Goal: Information Seeking & Learning: Check status

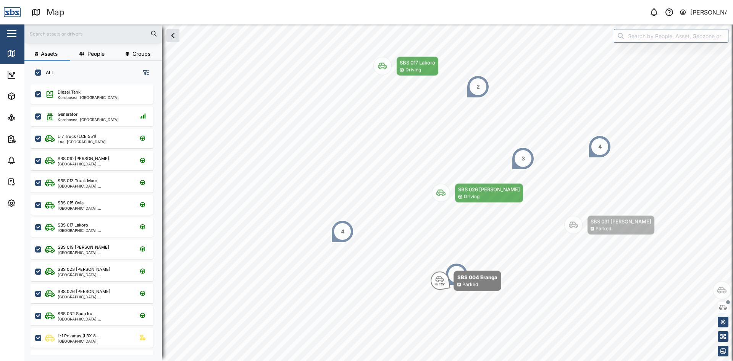
scroll to position [267, 119]
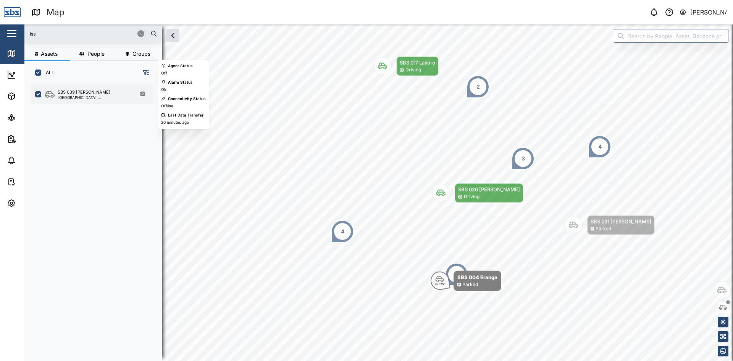
type input "iss"
click at [79, 95] on div "[GEOGRAPHIC_DATA], [GEOGRAPHIC_DATA]" at bounding box center [94, 97] width 73 height 4
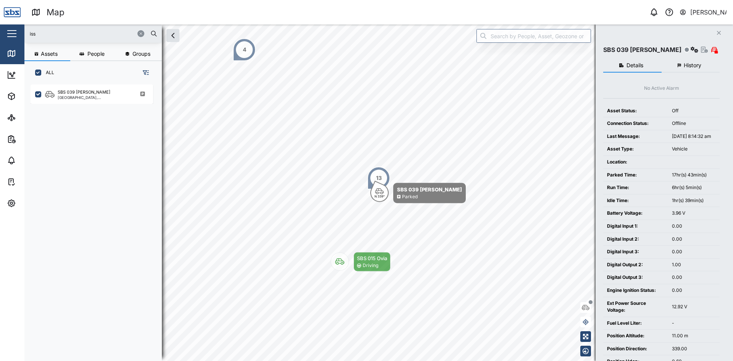
click at [689, 66] on span "History" at bounding box center [692, 65] width 18 height 5
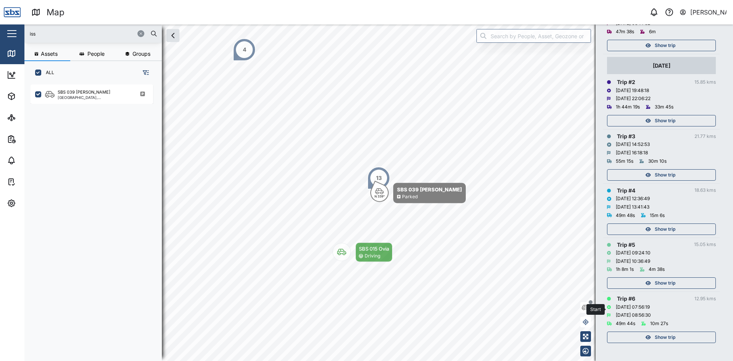
scroll to position [111, 0]
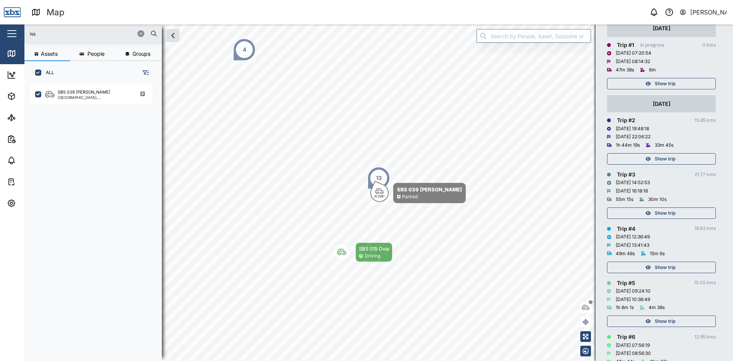
click at [666, 157] on span "Show trip" at bounding box center [664, 158] width 21 height 11
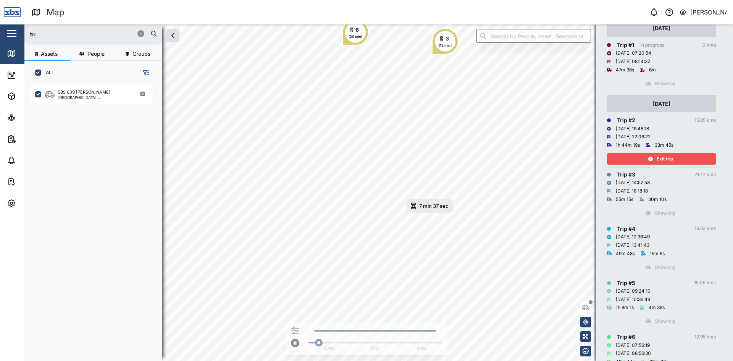
click at [669, 160] on span "Exit trip" at bounding box center [664, 158] width 16 height 11
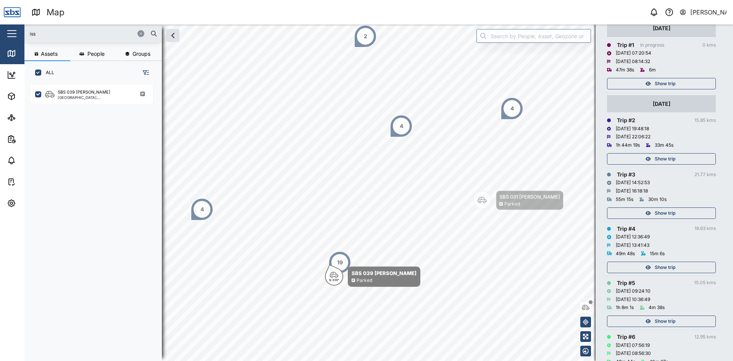
click at [657, 214] on span "Show trip" at bounding box center [664, 213] width 21 height 11
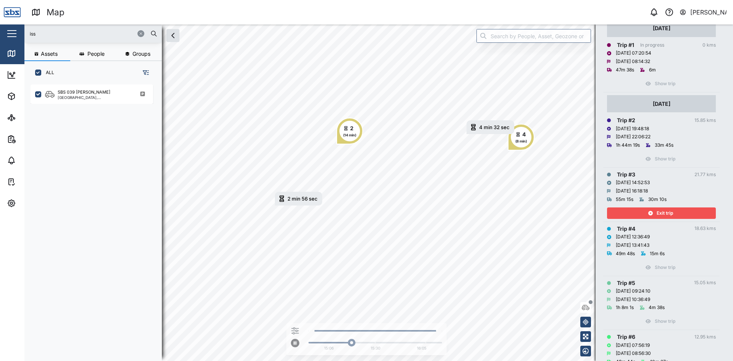
click at [651, 212] on icon "button" at bounding box center [650, 213] width 5 height 5
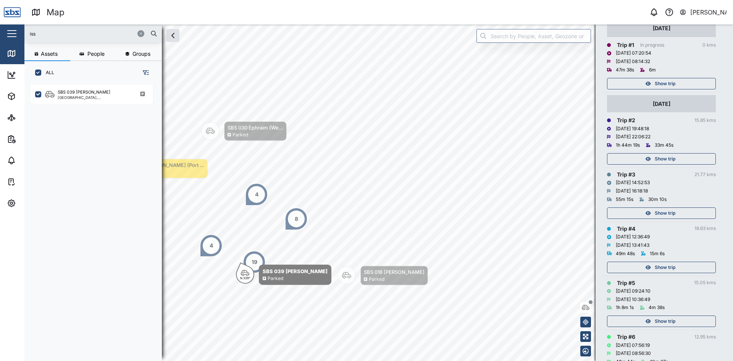
click at [670, 270] on span "Show trip" at bounding box center [664, 267] width 21 height 11
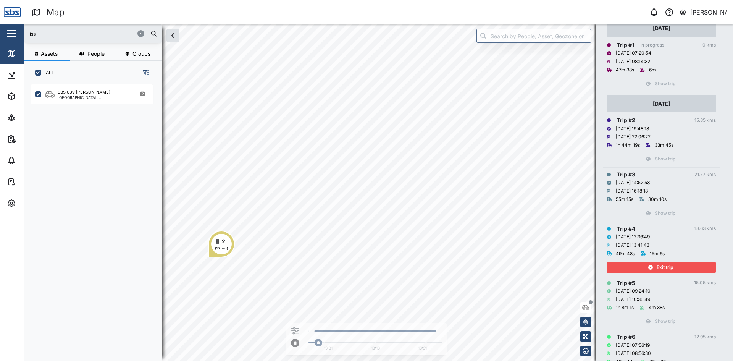
click at [667, 267] on span "Exit trip" at bounding box center [664, 267] width 16 height 11
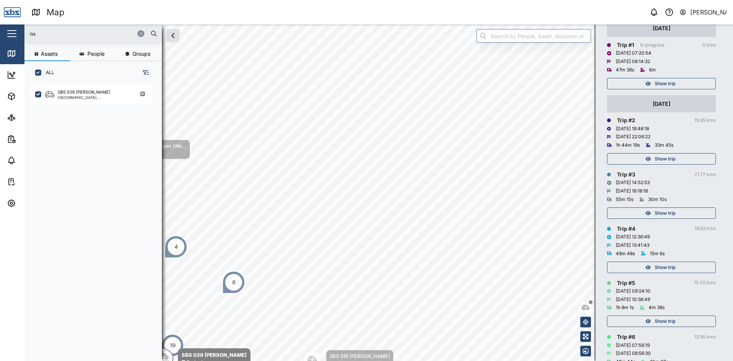
click at [662, 320] on span "Show trip" at bounding box center [664, 321] width 21 height 11
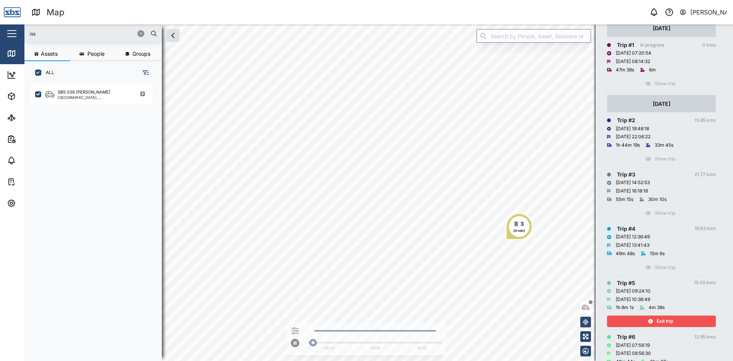
click at [662, 320] on span "Exit trip" at bounding box center [664, 321] width 16 height 11
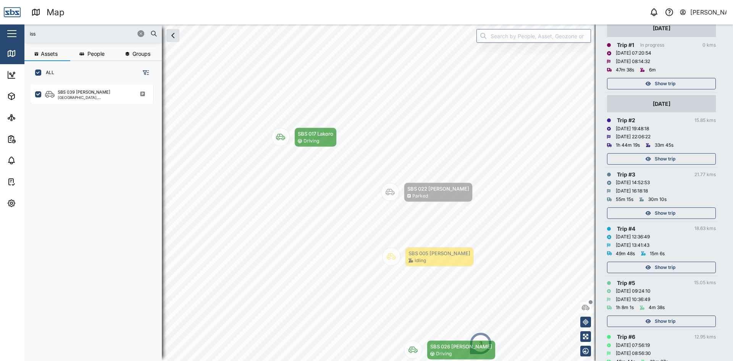
scroll to position [149, 0]
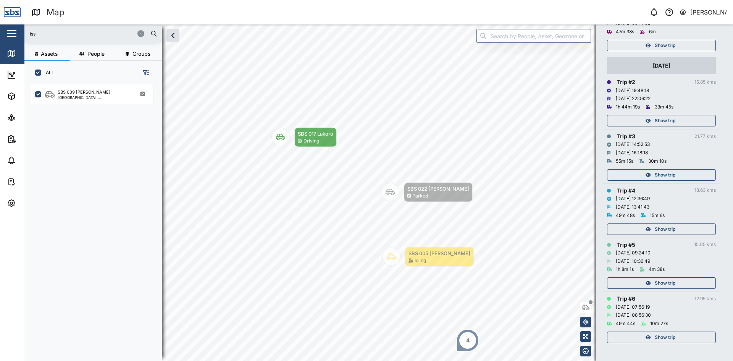
click at [666, 332] on span "Show trip" at bounding box center [664, 337] width 21 height 11
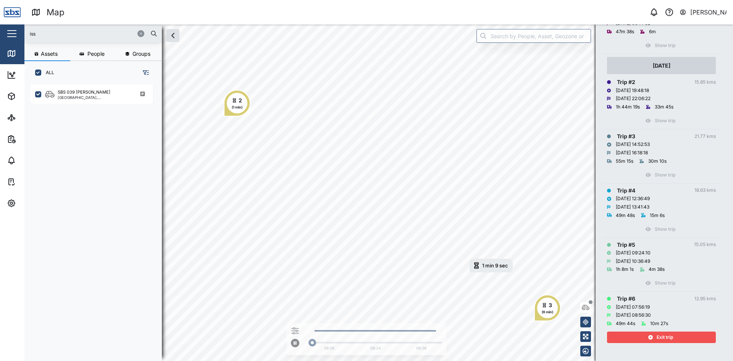
click at [664, 337] on span "Exit trip" at bounding box center [664, 337] width 16 height 11
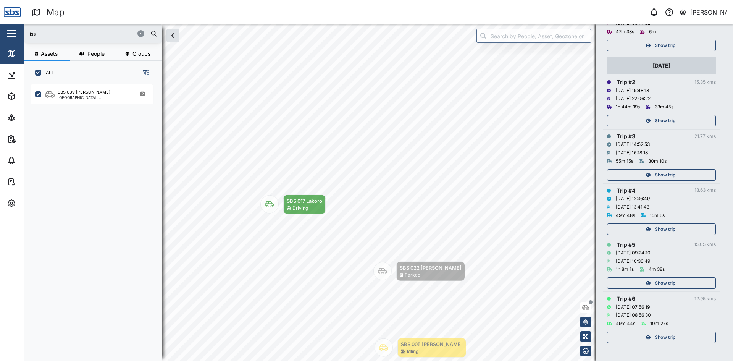
click at [664, 337] on span "Show trip" at bounding box center [664, 337] width 21 height 11
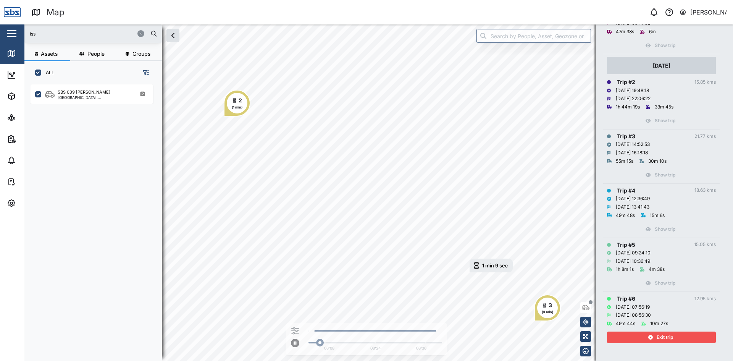
click at [660, 336] on span "Exit trip" at bounding box center [664, 337] width 16 height 11
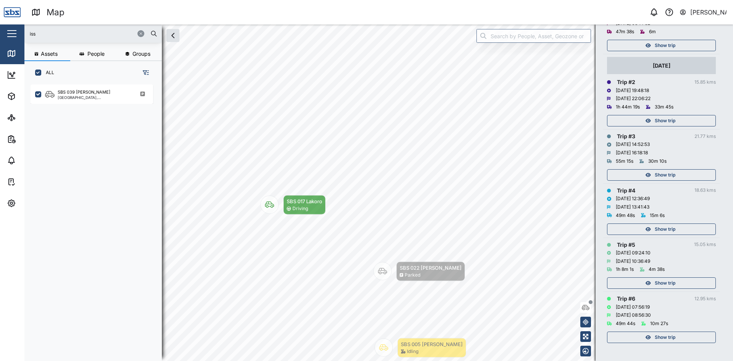
click at [660, 336] on span "Show trip" at bounding box center [664, 337] width 21 height 11
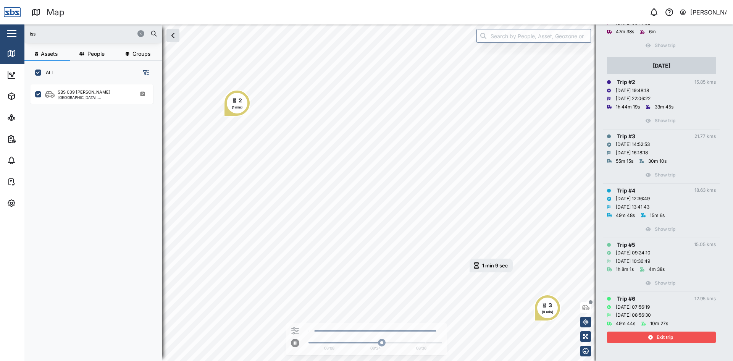
drag, startPoint x: 662, startPoint y: 340, endPoint x: 675, endPoint y: 277, distance: 63.8
click at [662, 340] on span "Exit trip" at bounding box center [664, 337] width 16 height 11
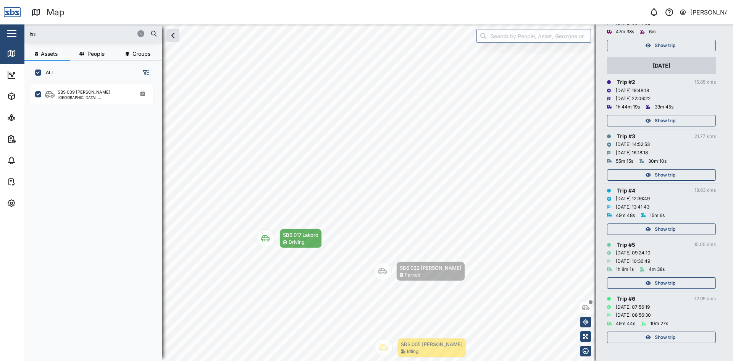
click at [667, 280] on span "Show trip" at bounding box center [664, 282] width 21 height 11
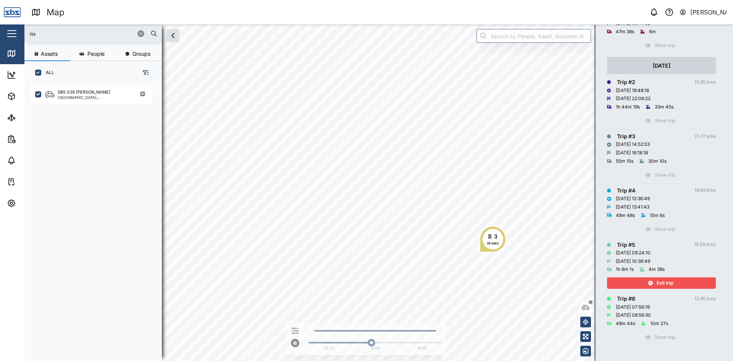
drag, startPoint x: 652, startPoint y: 277, endPoint x: 625, endPoint y: 175, distance: 106.1
click at [652, 277] on button "Exit trip" at bounding box center [661, 282] width 109 height 11
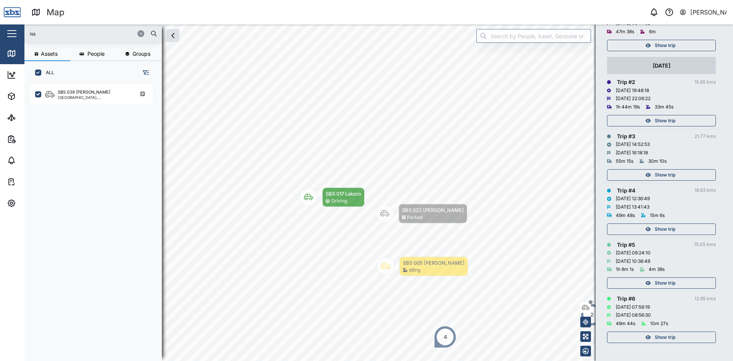
click at [669, 229] on span "Show trip" at bounding box center [664, 229] width 21 height 11
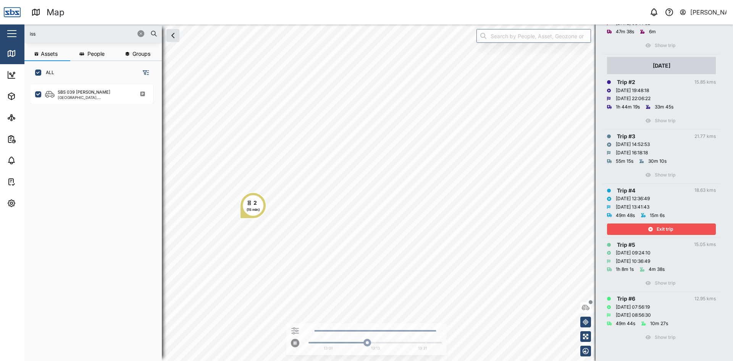
click at [660, 225] on span "Exit trip" at bounding box center [664, 229] width 16 height 11
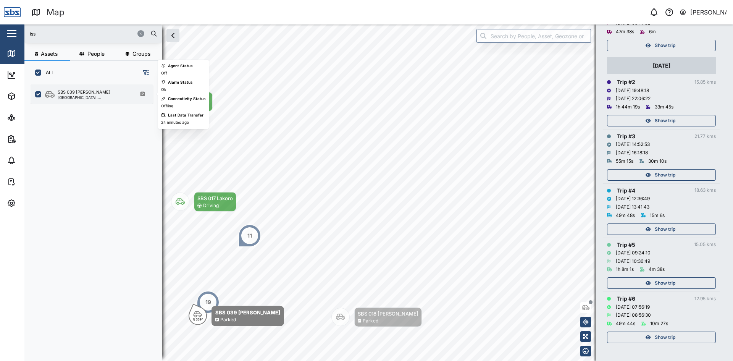
drag, startPoint x: 72, startPoint y: 94, endPoint x: 70, endPoint y: 99, distance: 5.6
click at [72, 94] on div "SBS 039 [PERSON_NAME]" at bounding box center [84, 92] width 53 height 6
click at [88, 98] on div "[GEOGRAPHIC_DATA], [GEOGRAPHIC_DATA]" at bounding box center [94, 97] width 73 height 4
click at [88, 94] on div "SBS 039 [PERSON_NAME]" at bounding box center [84, 92] width 53 height 6
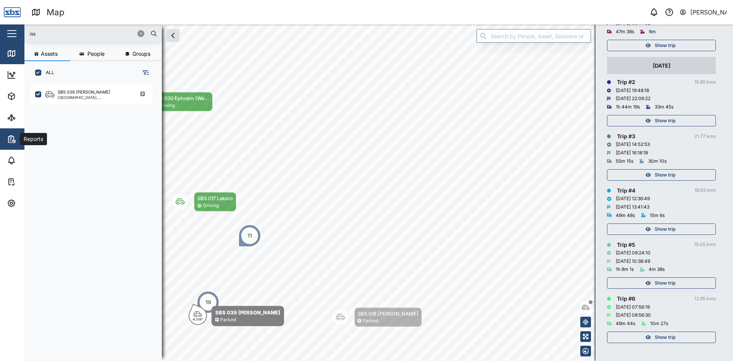
click at [8, 139] on icon "button" at bounding box center [9, 139] width 3 height 6
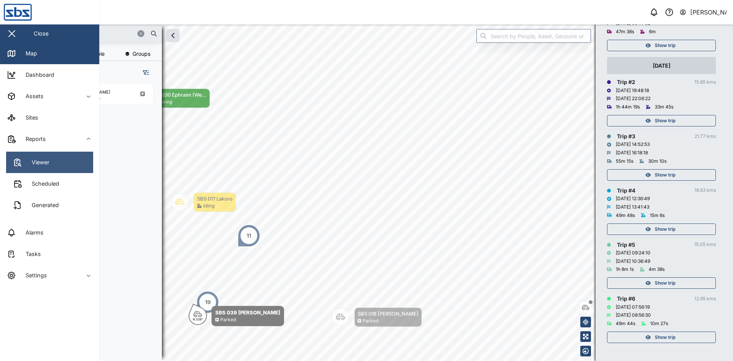
click at [44, 160] on div "Viewer" at bounding box center [37, 162] width 23 height 8
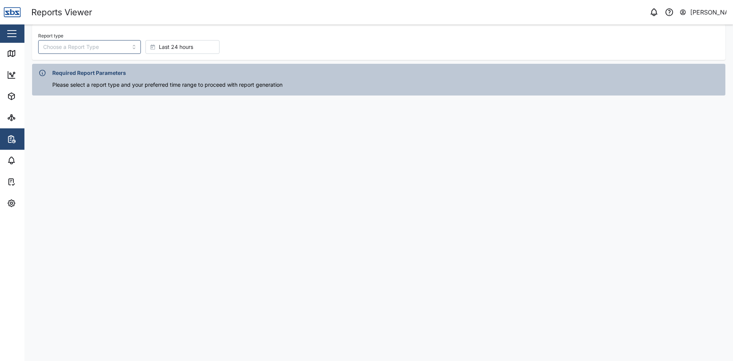
click at [172, 49] on span "Last 24 hours" at bounding box center [176, 46] width 34 height 13
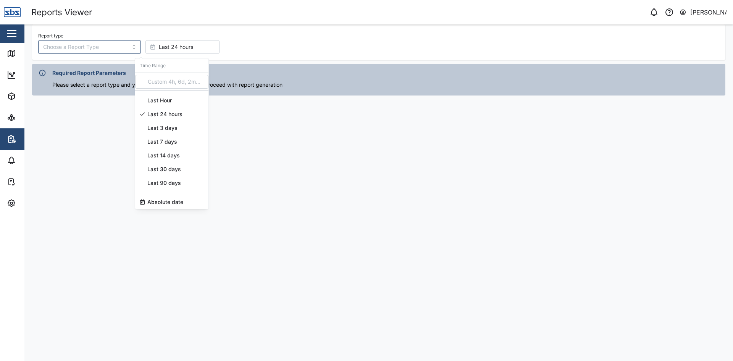
click at [161, 126] on span "Last 3 days" at bounding box center [162, 128] width 30 height 14
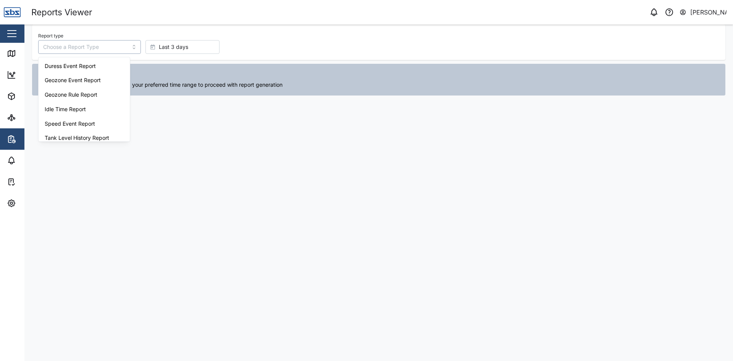
click at [91, 48] on input "Report type" at bounding box center [89, 47] width 103 height 14
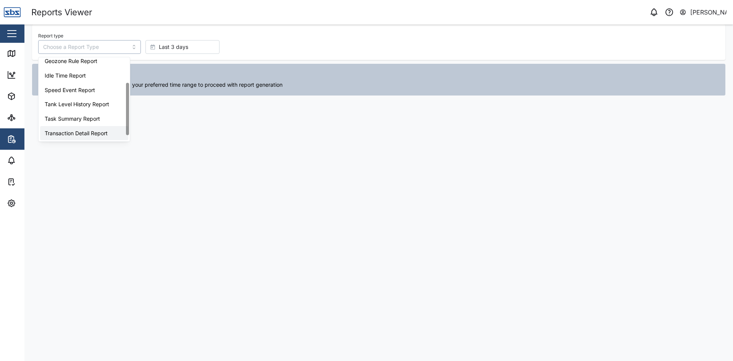
scroll to position [48, 0]
type input "Trip History"
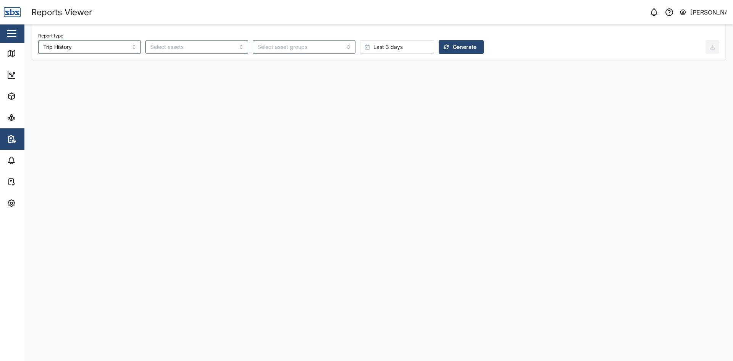
click at [453, 47] on span "Generate" at bounding box center [465, 46] width 24 height 13
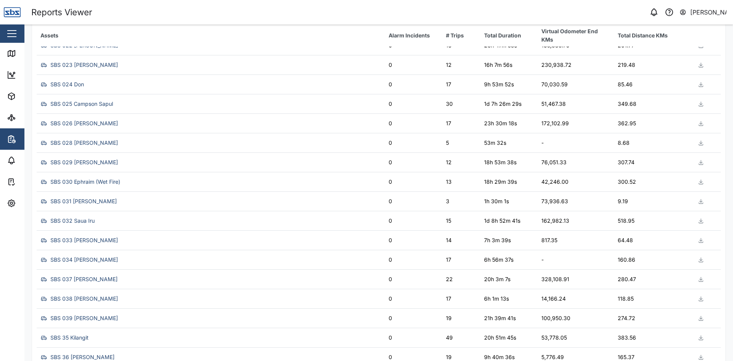
scroll to position [569, 0]
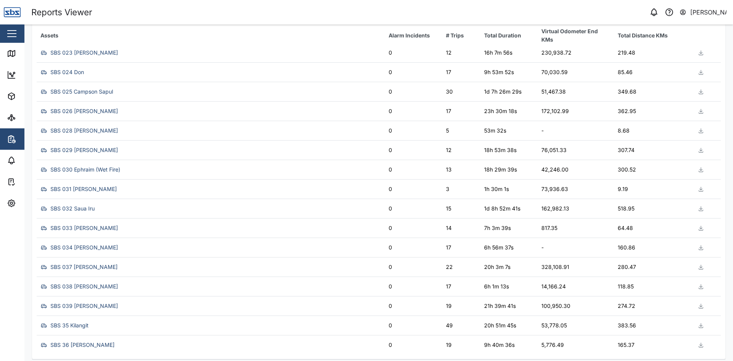
click at [698, 324] on icon "button" at bounding box center [701, 325] width 6 height 6
click at [662, 285] on span "Download as XLS" at bounding box center [666, 284] width 46 height 13
click at [76, 304] on div "SBS 039 [PERSON_NAME]" at bounding box center [84, 305] width 68 height 8
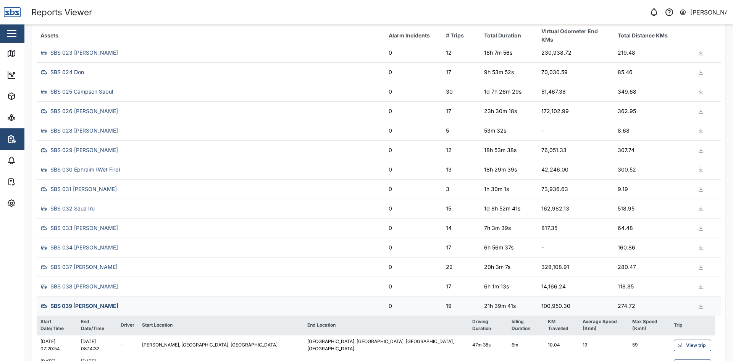
click at [698, 306] on icon "button" at bounding box center [701, 306] width 6 height 6
click at [659, 263] on span "Download as XLS" at bounding box center [666, 264] width 46 height 13
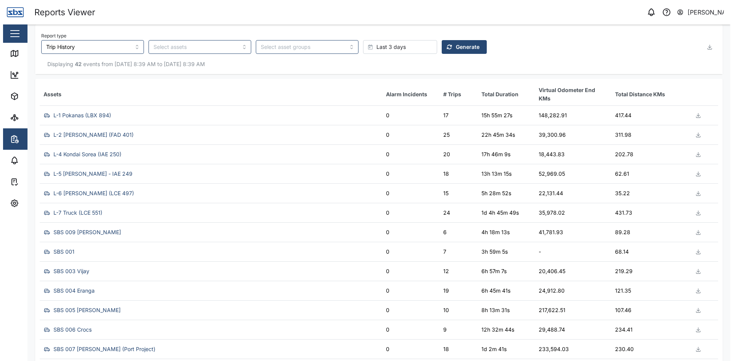
scroll to position [0, 0]
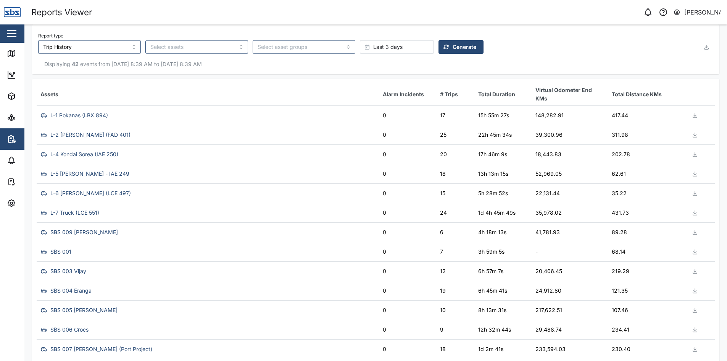
click at [373, 46] on span "Last 3 days" at bounding box center [387, 46] width 29 height 13
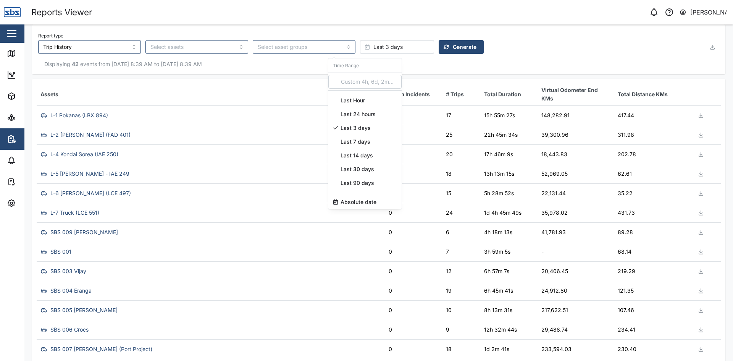
click at [359, 113] on span "Last 24 hours" at bounding box center [357, 114] width 35 height 14
click at [453, 45] on span "Generate" at bounding box center [465, 46] width 24 height 13
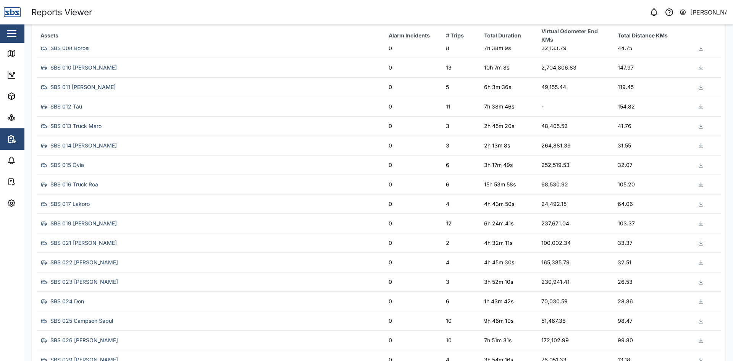
scroll to position [305, 0]
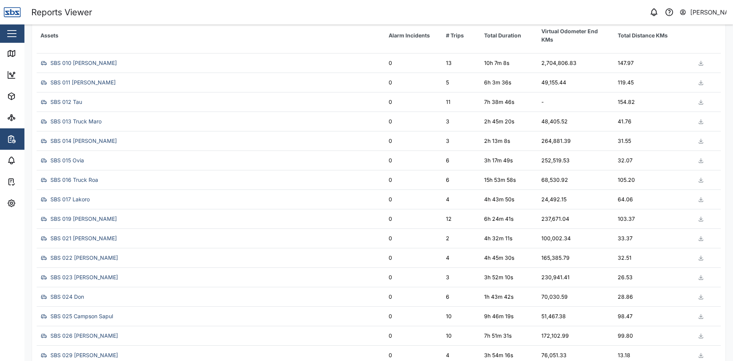
click at [614, 216] on td "103.37" at bounding box center [652, 218] width 76 height 19
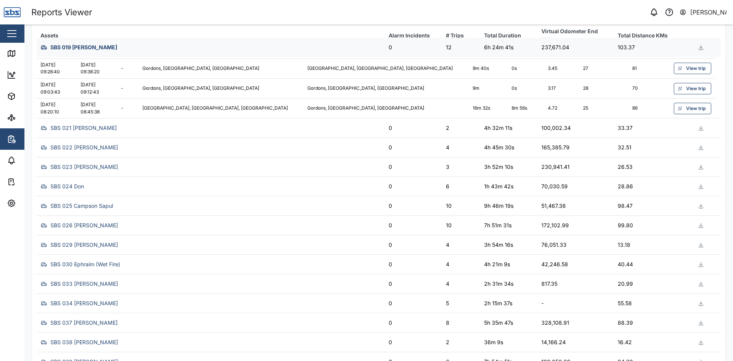
scroll to position [690, 0]
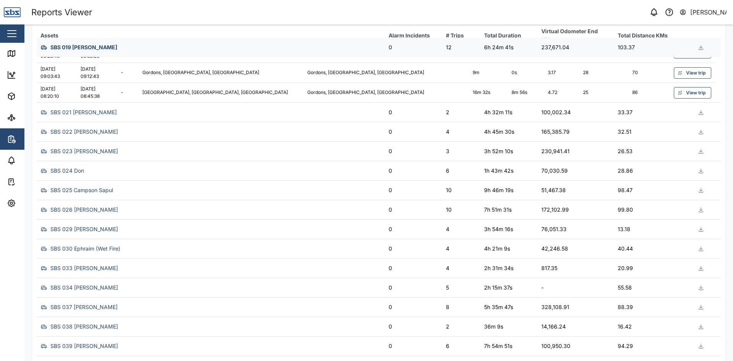
click at [81, 360] on div "SBS 35 Kilangit" at bounding box center [69, 365] width 38 height 8
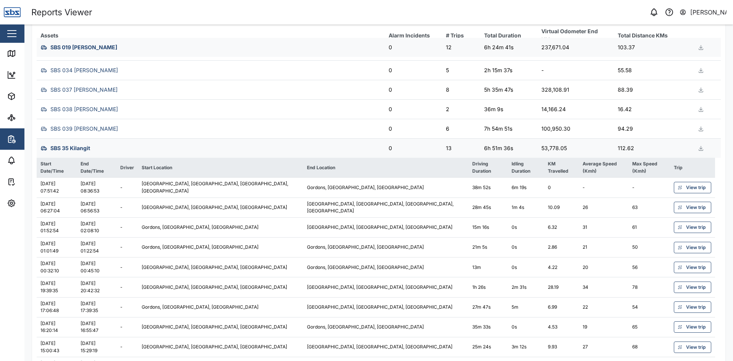
scroll to position [925, 0]
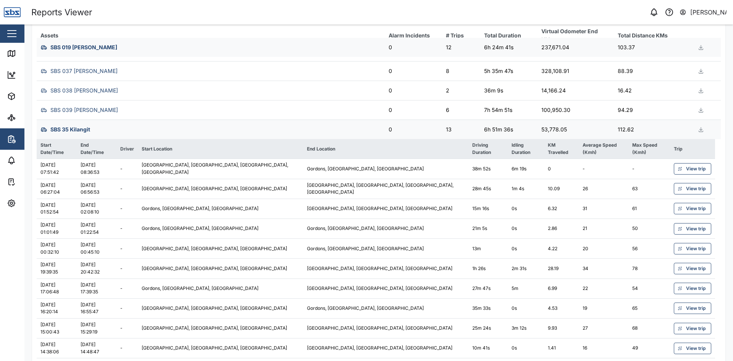
click at [116, 238] on td "[DATE] 00:45:10" at bounding box center [97, 248] width 40 height 20
click at [688, 243] on span "View trip" at bounding box center [695, 248] width 19 height 11
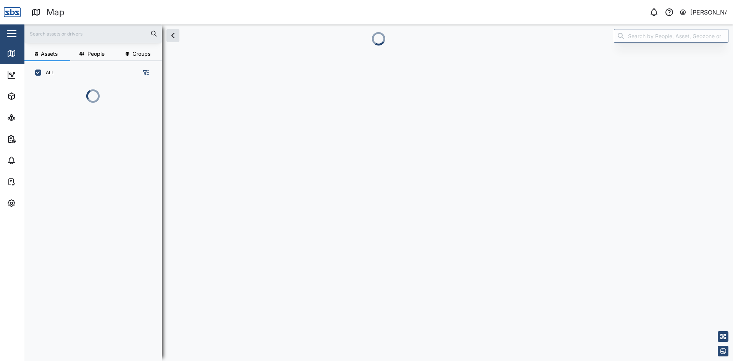
scroll to position [267, 119]
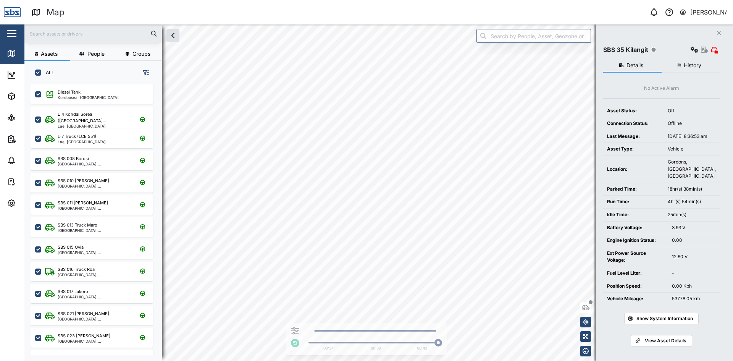
click at [720, 33] on icon "Close" at bounding box center [718, 33] width 5 height 6
